Goal: Task Accomplishment & Management: Use online tool/utility

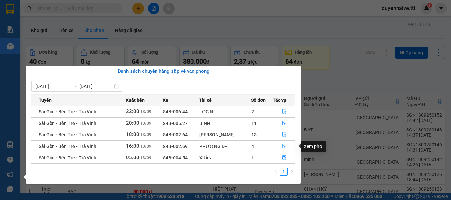
click at [284, 145] on icon "file-done" at bounding box center [284, 146] width 5 height 5
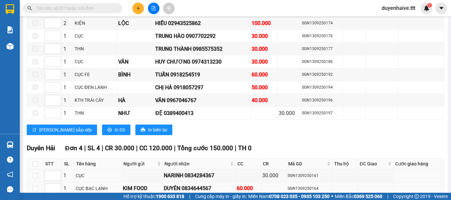
scroll to position [695, 0]
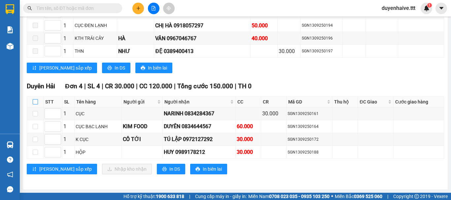
click at [34, 102] on input "checkbox" at bounding box center [35, 101] width 5 height 5
checkbox input "true"
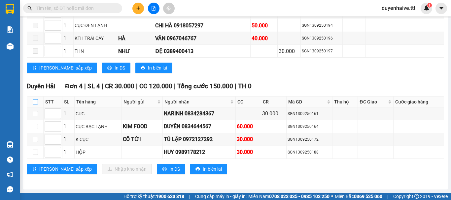
checkbox input "true"
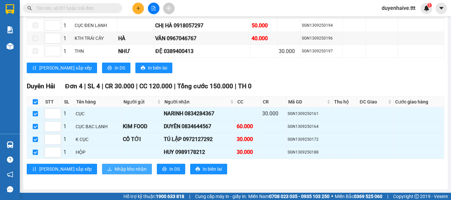
click at [115, 171] on span "Nhập kho nhận" at bounding box center [131, 169] width 32 height 7
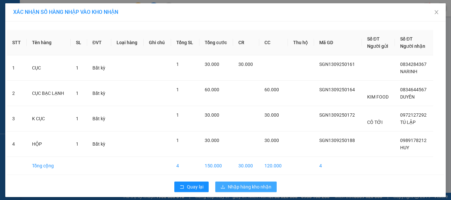
click at [245, 186] on span "Nhập hàng kho nhận" at bounding box center [250, 187] width 44 height 7
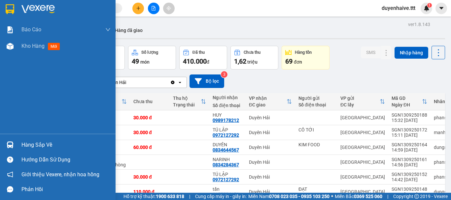
click at [47, 145] on div "Hàng sắp về" at bounding box center [65, 145] width 89 height 10
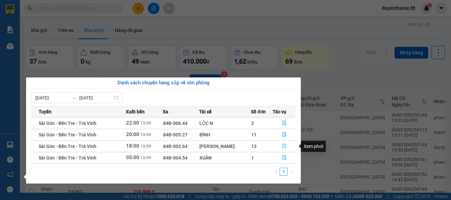
click at [282, 147] on icon "file-done" at bounding box center [284, 146] width 4 height 5
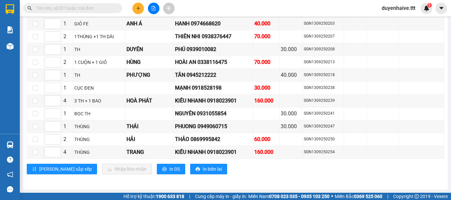
scroll to position [924, 0]
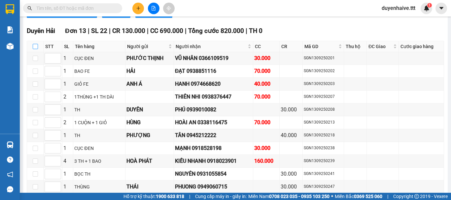
click at [36, 49] on input "checkbox" at bounding box center [35, 46] width 5 height 5
checkbox input "true"
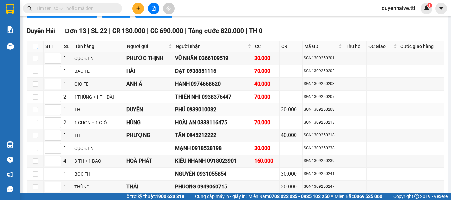
checkbox input "true"
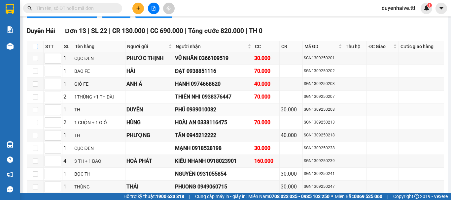
checkbox input "true"
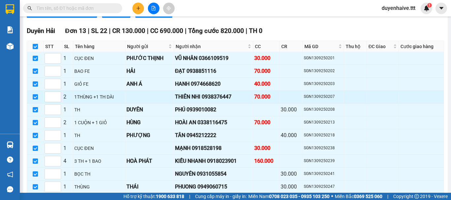
click at [35, 100] on input "checkbox" at bounding box center [35, 96] width 5 height 5
checkbox input "false"
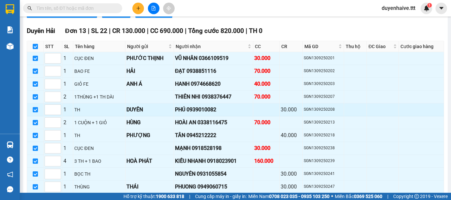
checkbox input "false"
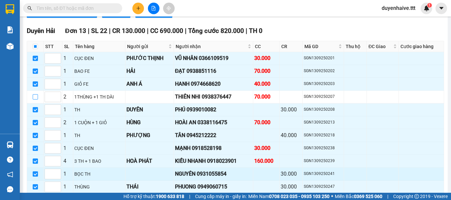
scroll to position [990, 0]
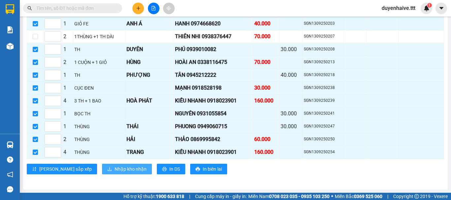
click at [102, 174] on button "Nhập kho nhận" at bounding box center [127, 169] width 50 height 11
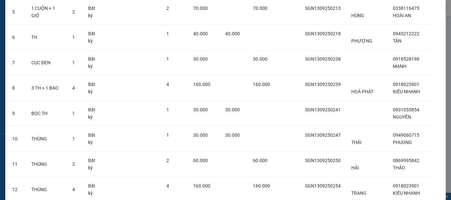
scroll to position [208, 0]
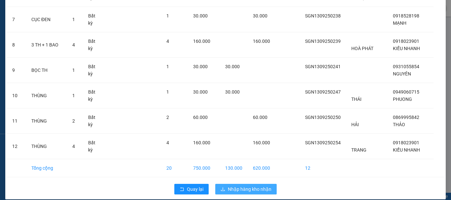
click at [242, 186] on span "Nhập hàng kho nhận" at bounding box center [250, 189] width 44 height 7
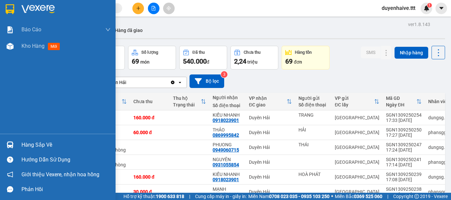
click at [41, 144] on div "Hàng sắp về" at bounding box center [65, 145] width 89 height 10
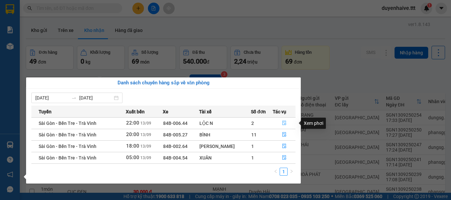
click at [284, 123] on icon "file-done" at bounding box center [284, 123] width 5 height 5
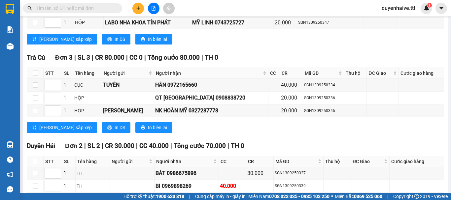
scroll to position [436, 0]
